Goal: Transaction & Acquisition: Book appointment/travel/reservation

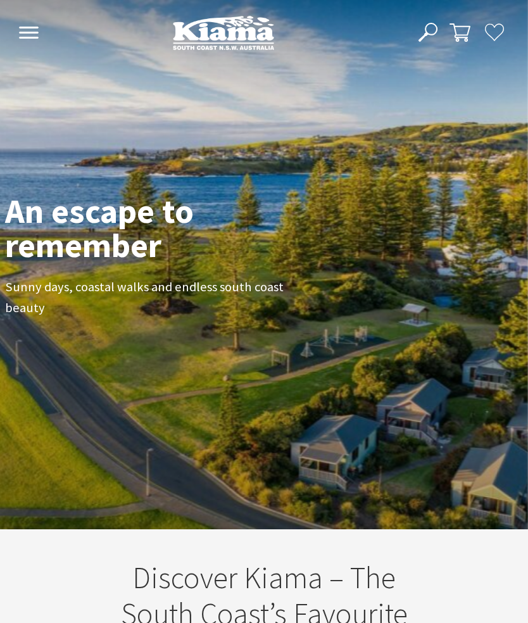
click at [41, 40] on button "Open Nav" at bounding box center [28, 33] width 27 height 21
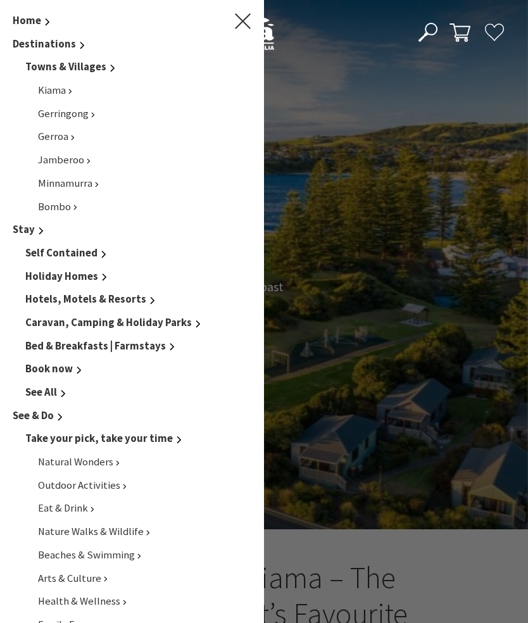
scroll to position [175, 519]
click at [68, 362] on span "Book now" at bounding box center [49, 368] width 48 height 13
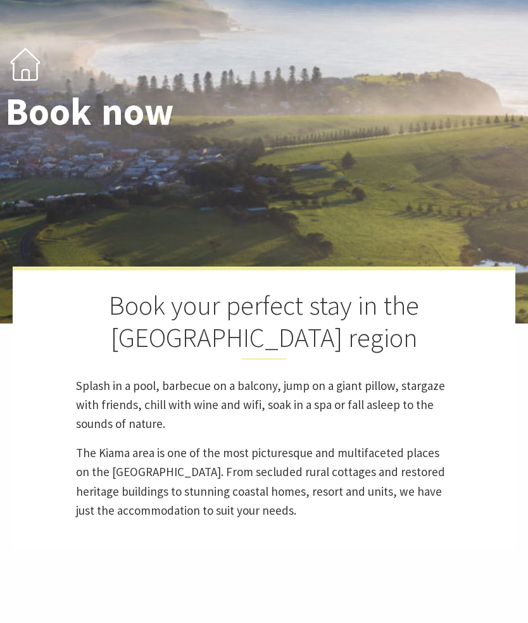
select select "3"
select select "2"
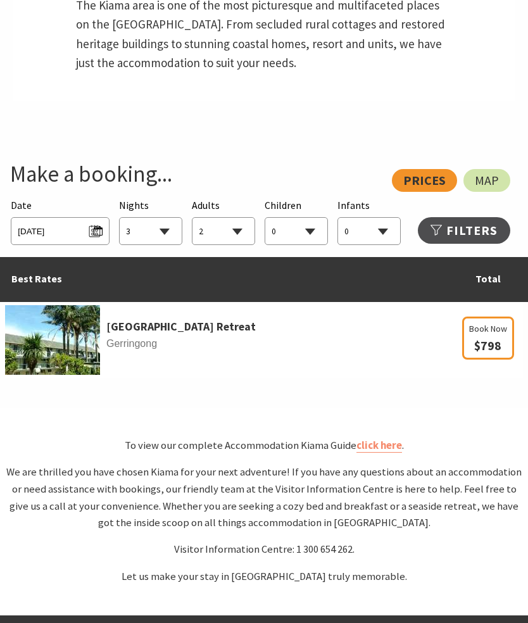
scroll to position [596, 0]
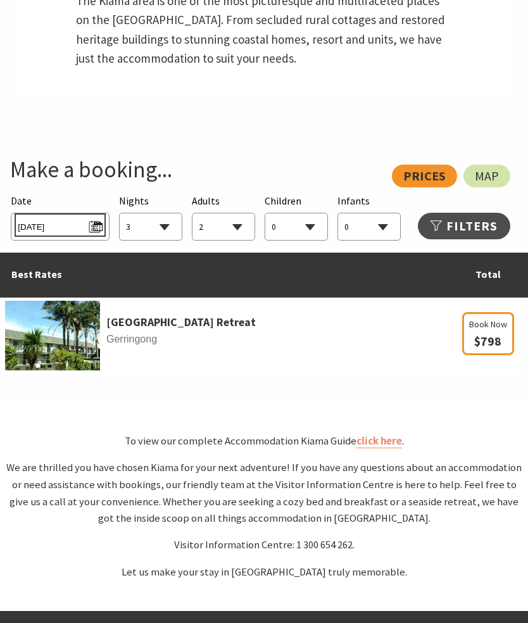
click at [98, 234] on span "Tue 14/10/2025" at bounding box center [60, 225] width 84 height 17
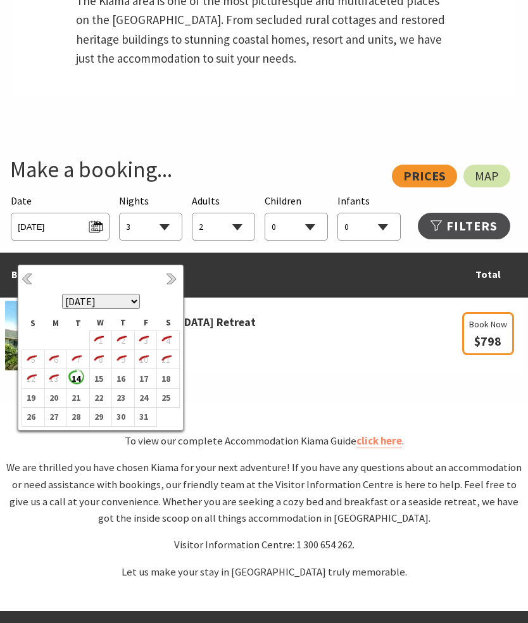
click at [135, 306] on select "October 2025 November 2025 December 2025 January 2026 February 2026 March 2026 …" at bounding box center [101, 301] width 78 height 15
click at [145, 341] on b "3" at bounding box center [143, 341] width 16 height 16
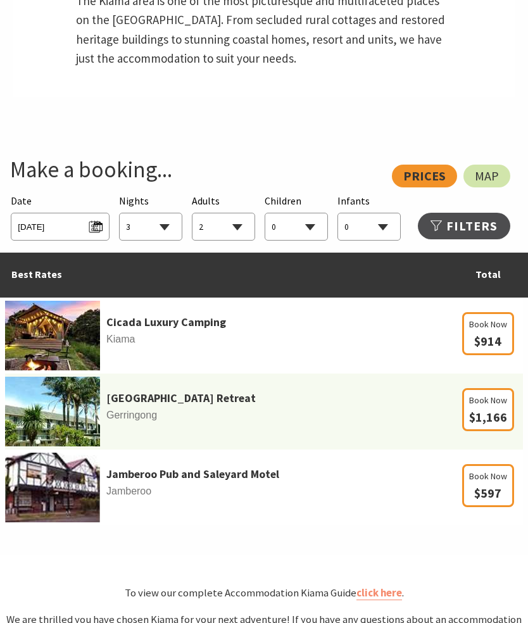
click at [168, 241] on select "1 2 3 4 5 6 7 8 9 10 11 12 13 14 15 16 17 18 19 20 21 22 23 24 25 26 27 28 29 30" at bounding box center [151, 227] width 62 height 28
select select "1"
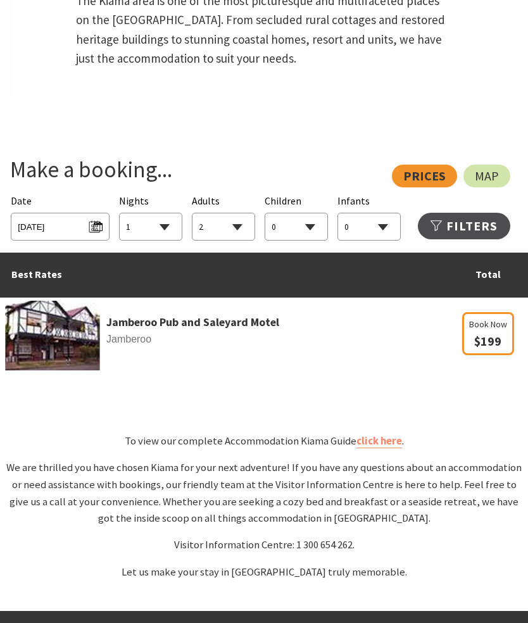
click at [246, 241] on select "0 1 2 3 4 5 6 7 8 9 10 11 12 13 14 15 16 17 18 19 20 21 22 23 24 25 26 27 28 29…" at bounding box center [224, 227] width 62 height 28
select select "3"
click at [319, 241] on select "0 1 2 3 4 5 6 7 8 9 10 11 12 13 14 15 16 17 18 19 20 21 22 23 24 25 26 27 28 29…" at bounding box center [296, 227] width 62 height 28
click at [309, 241] on select "0 1 2 3 4 5 6 7 8 9 10 11 12 13 14 15 16 17 18 19 20 21 22 23 24 25 26 27 28 29…" at bounding box center [296, 227] width 62 height 28
select select "1"
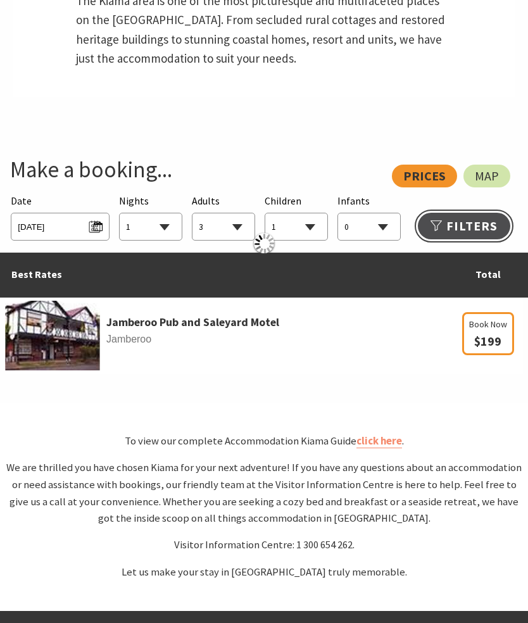
click at [477, 239] on link "Refine Results >>" at bounding box center [464, 226] width 92 height 27
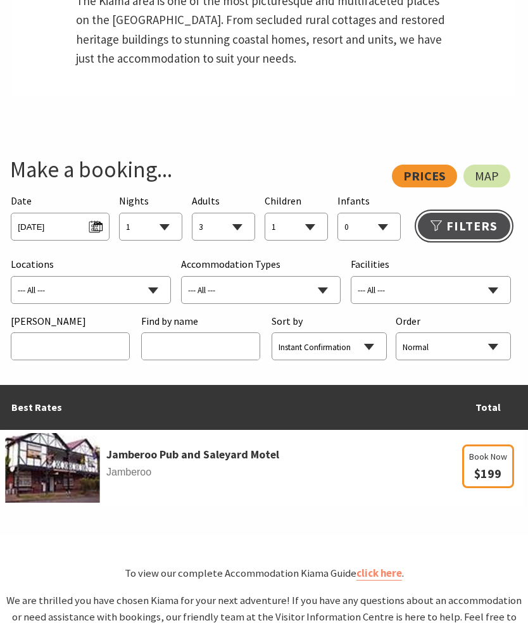
select select "1"
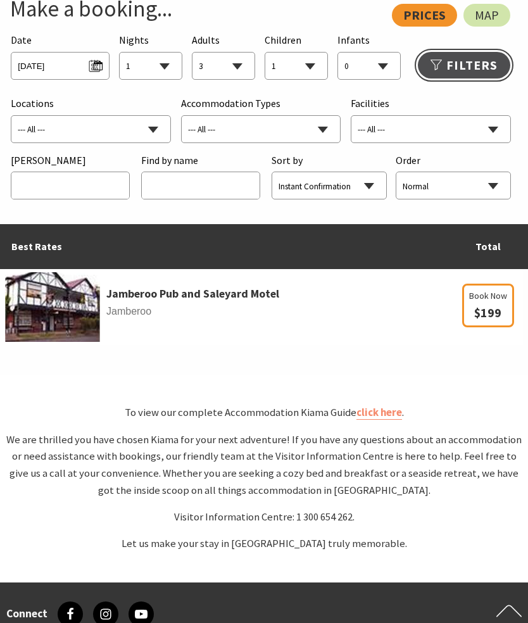
scroll to position [756, 0]
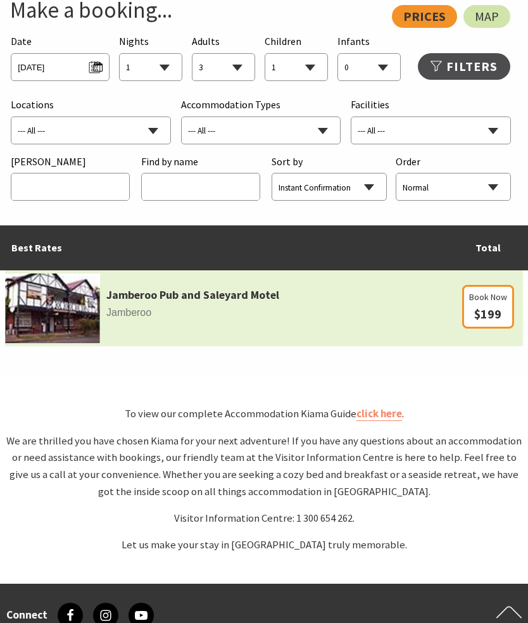
click at [492, 304] on span "Book Now" at bounding box center [488, 297] width 38 height 14
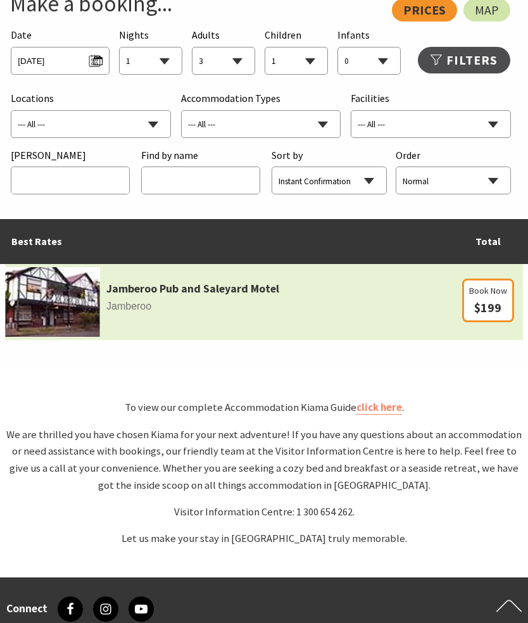
scroll to position [759, 0]
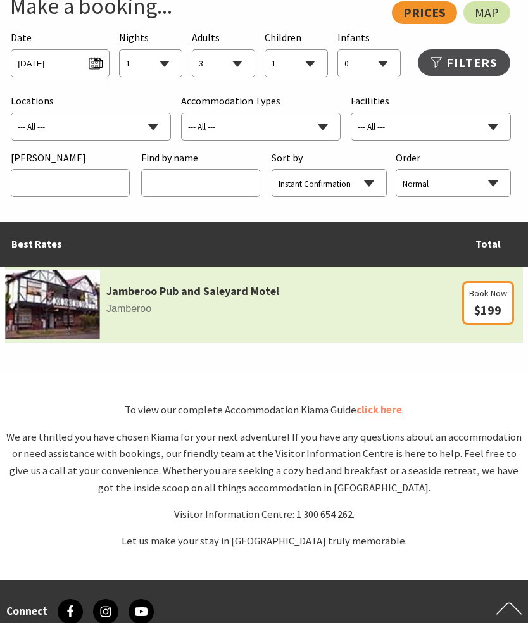
click at [37, 141] on select "--- All --- Bombo Gerringong Gerroa Jamberoo Kangaroo Valley Kiama Kiama Downs …" at bounding box center [90, 127] width 159 height 28
select select "Kiama"
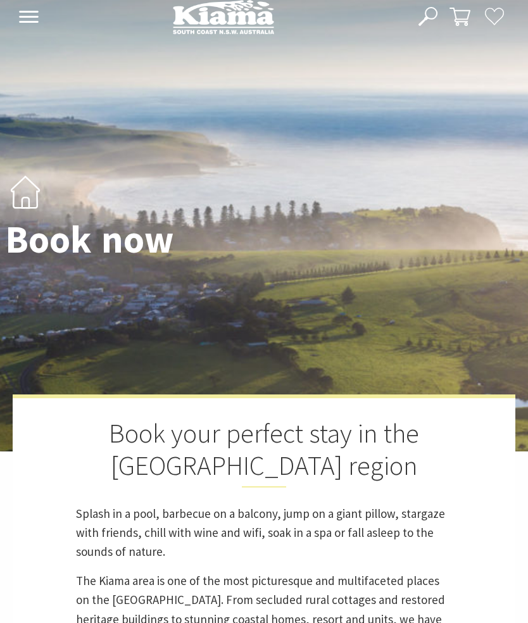
scroll to position [20, 0]
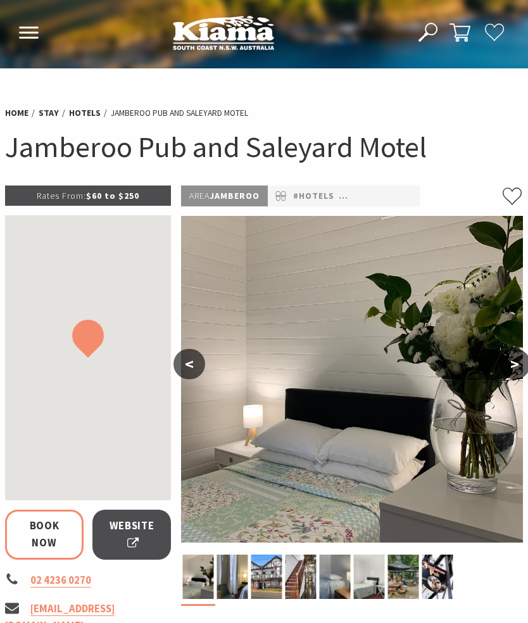
select select "3"
select select "1"
